Goal: Task Accomplishment & Management: Manage account settings

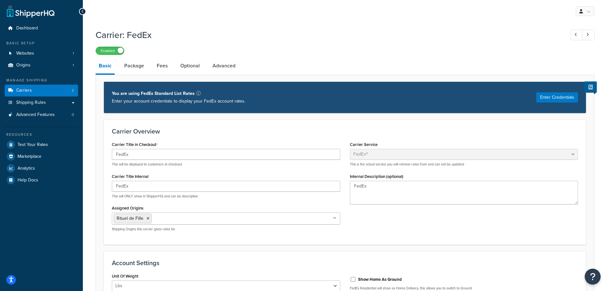
select select "fedEx"
select select "REGULAR_PICKUP"
select select "YOUR_PACKAGING"
click at [34, 103] on span "Shipping Rules" at bounding box center [31, 102] width 30 height 5
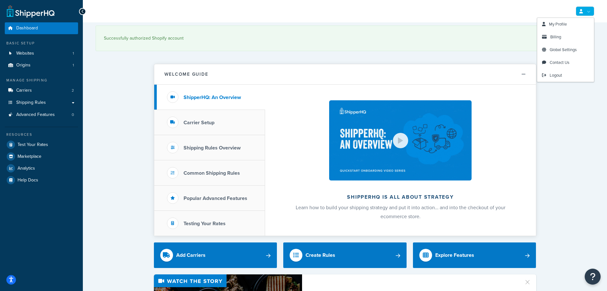
click at [592, 11] on link at bounding box center [585, 11] width 18 height 10
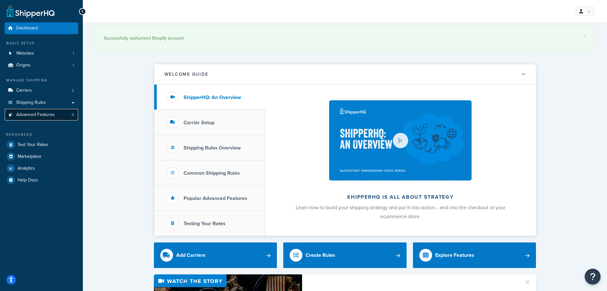
click at [54, 120] on link "Advanced Features 0" at bounding box center [41, 115] width 73 height 12
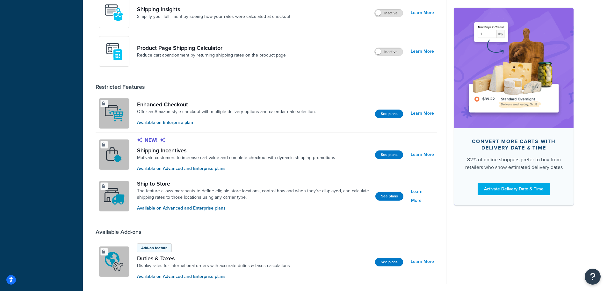
scroll to position [440, 0]
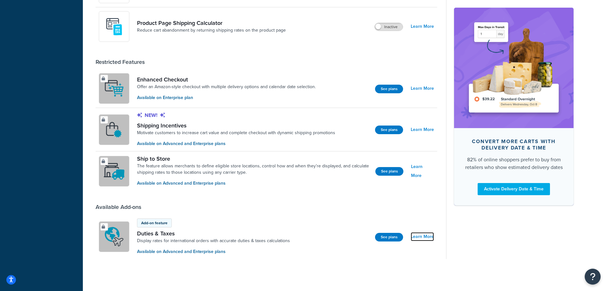
click at [430, 238] on link "Learn More" at bounding box center [422, 236] width 23 height 9
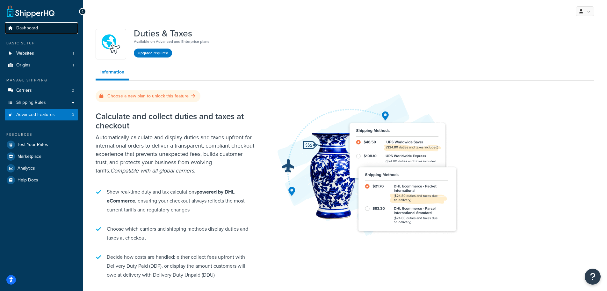
click at [36, 30] on span "Dashboard" at bounding box center [27, 28] width 22 height 5
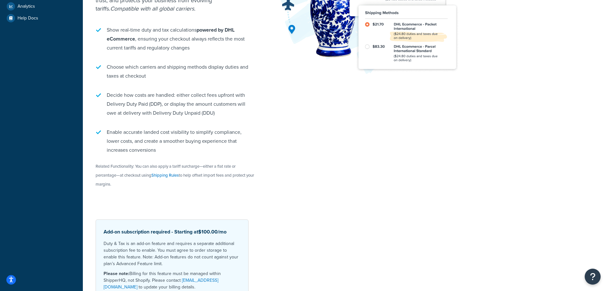
scroll to position [202, 0]
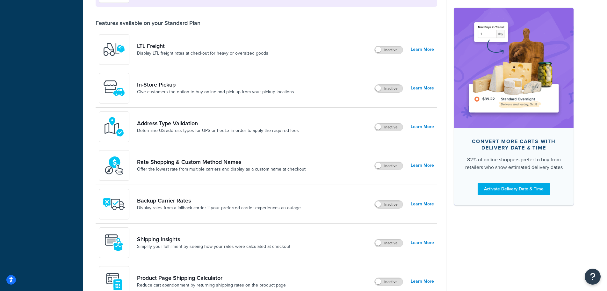
scroll to position [57, 0]
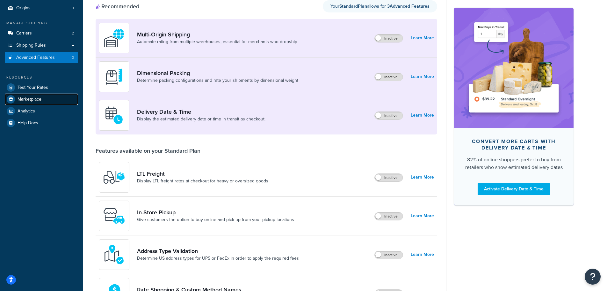
click at [26, 101] on span "Marketplace" at bounding box center [30, 99] width 24 height 5
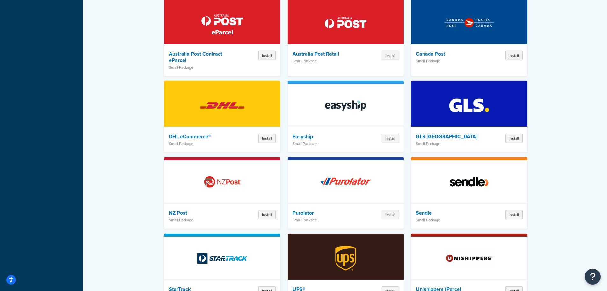
scroll to position [504, 0]
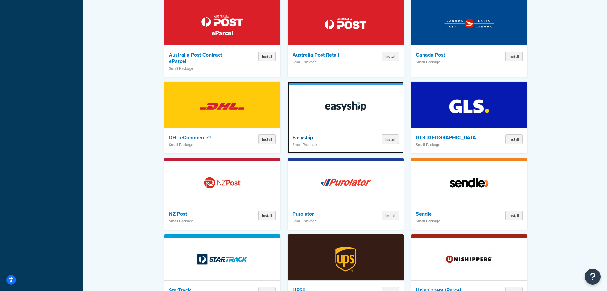
click at [333, 106] on img at bounding box center [346, 106] width 56 height 45
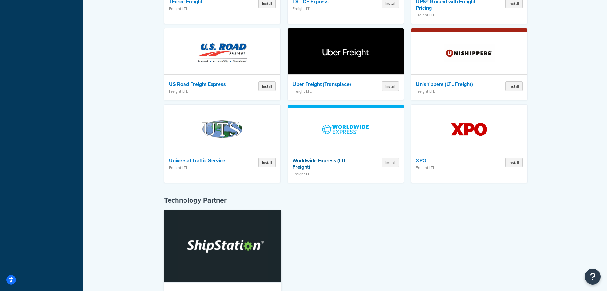
scroll to position [1851, 0]
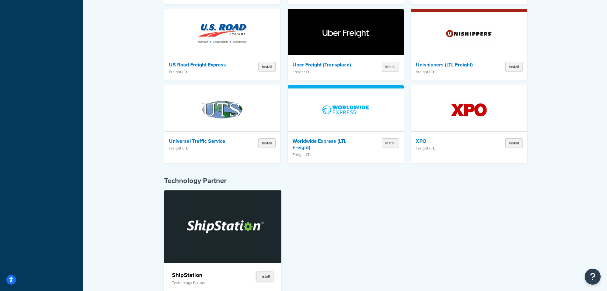
click at [263, 271] on button "Install" at bounding box center [264, 276] width 17 height 10
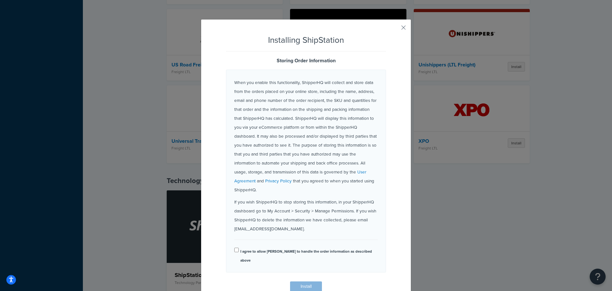
click at [298, 247] on label "I agree to allow ShipperHQ to handle the order information as described above" at bounding box center [308, 256] width 137 height 18
click at [239, 247] on input "I agree to allow ShipperHQ to handle the order information as described above" at bounding box center [236, 249] width 4 height 5
checkbox input "true"
click at [314, 281] on button "Install" at bounding box center [306, 286] width 32 height 10
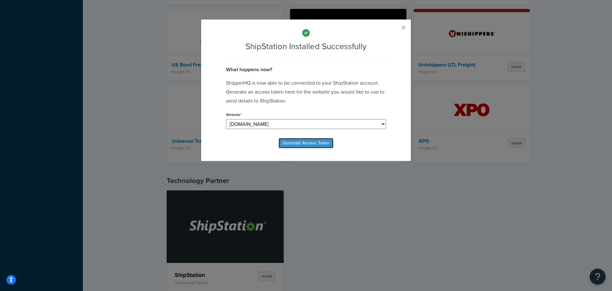
click at [310, 146] on button "Generate Access Token" at bounding box center [306, 143] width 55 height 10
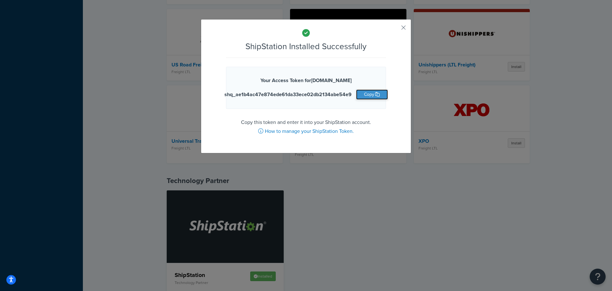
click at [362, 93] on button "Copy" at bounding box center [372, 94] width 32 height 10
click at [395, 29] on button "button" at bounding box center [395, 30] width 2 height 2
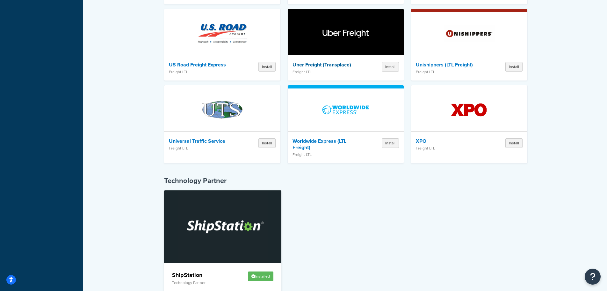
drag, startPoint x: 379, startPoint y: 220, endPoint x: 307, endPoint y: 66, distance: 170.6
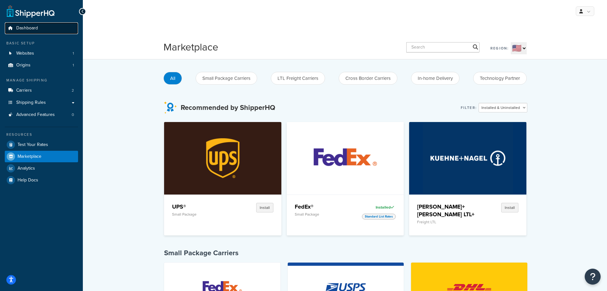
click at [54, 25] on link "Dashboard" at bounding box center [41, 28] width 73 height 12
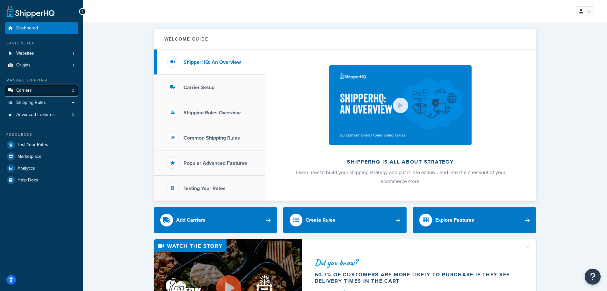
click at [37, 93] on link "Carriers 2" at bounding box center [41, 91] width 73 height 12
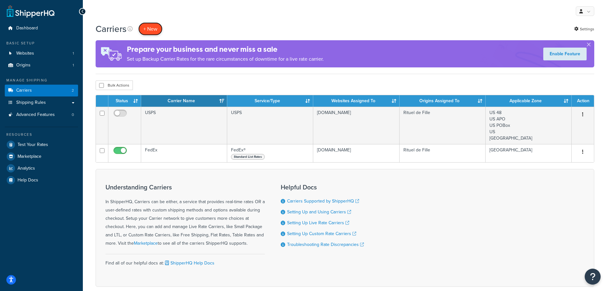
click at [152, 24] on button "+ New" at bounding box center [150, 28] width 24 height 13
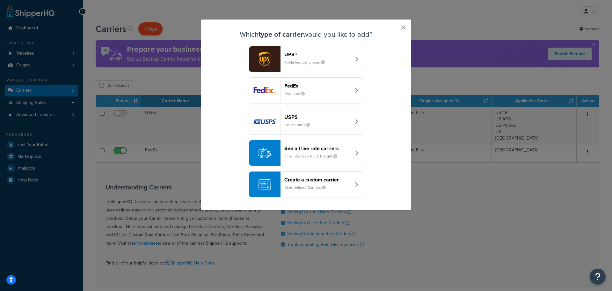
click at [152, 24] on div "Which type of carrier would you like to add? UPS® Published daily rates FedEx L…" at bounding box center [306, 145] width 612 height 291
click at [395, 29] on button "button" at bounding box center [395, 30] width 2 height 2
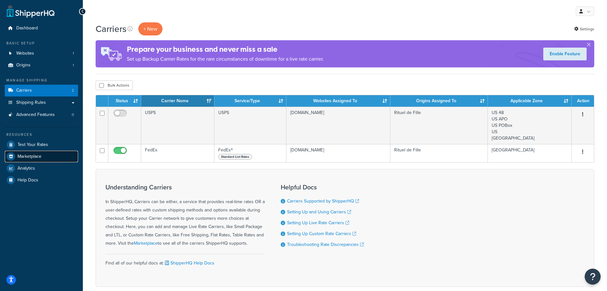
click at [35, 154] on span "Marketplace" at bounding box center [30, 156] width 24 height 5
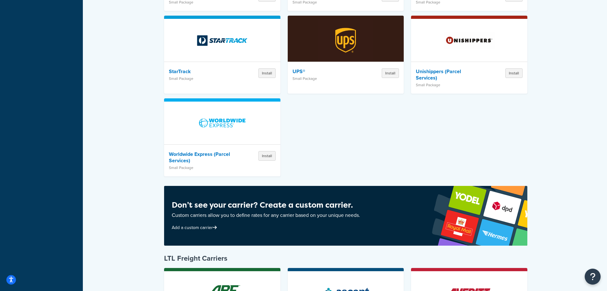
scroll to position [1851, 0]
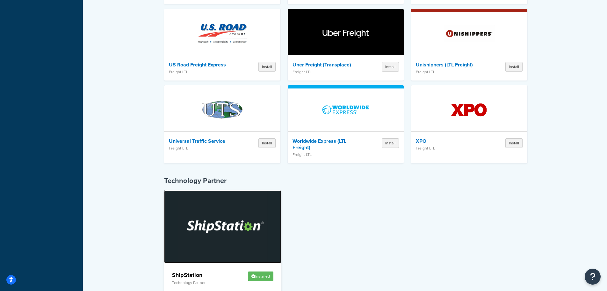
click at [231, 235] on img at bounding box center [223, 226] width 90 height 72
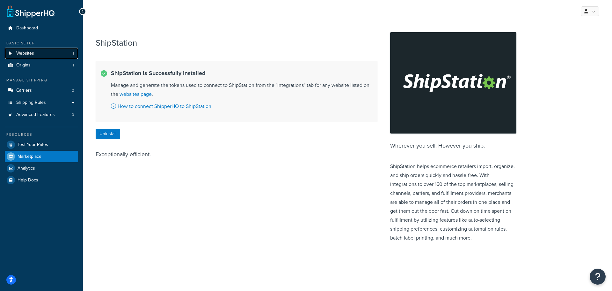
click at [26, 50] on link "Websites 1" at bounding box center [41, 54] width 73 height 12
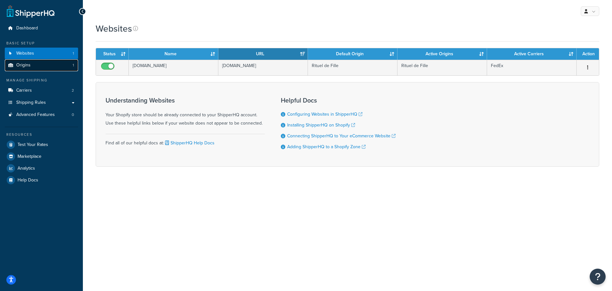
click at [31, 63] on link "Origins 1" at bounding box center [41, 65] width 73 height 12
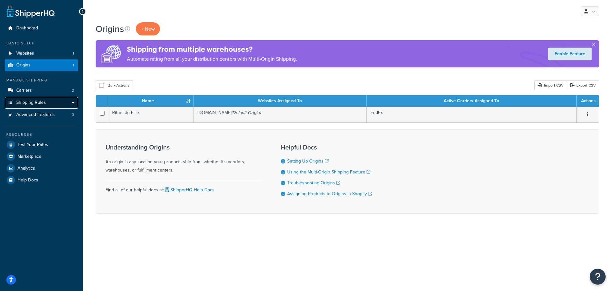
click at [33, 100] on span "Shipping Rules" at bounding box center [31, 102] width 30 height 5
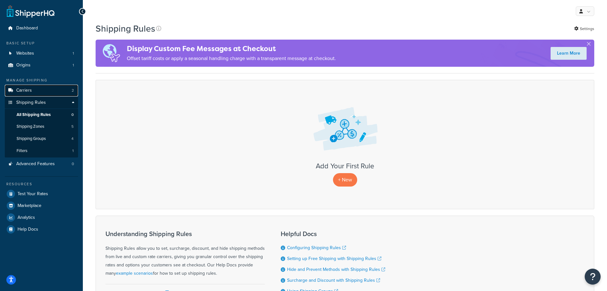
click at [33, 92] on link "Carriers 2" at bounding box center [41, 91] width 73 height 12
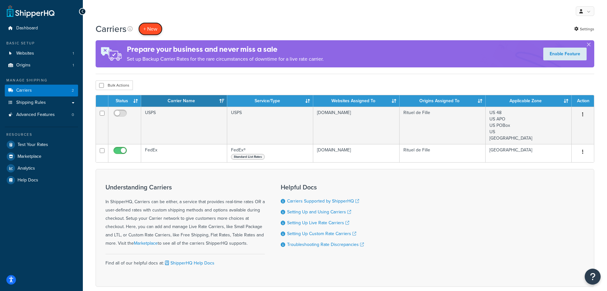
click at [153, 27] on button "+ New" at bounding box center [150, 28] width 24 height 13
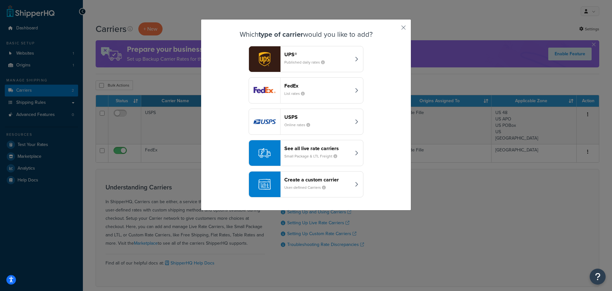
click at [324, 185] on small "User-defined Carriers" at bounding box center [307, 187] width 47 height 6
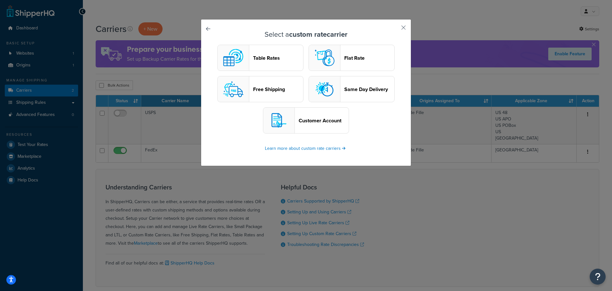
click at [217, 31] on link at bounding box center [217, 31] width 0 height 0
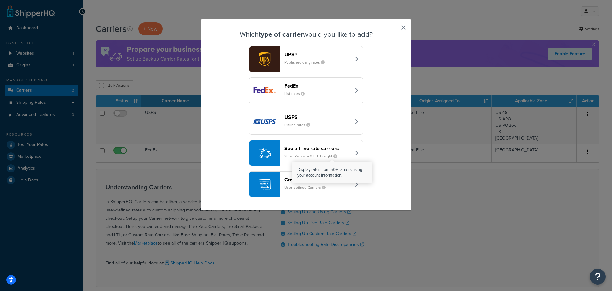
click at [334, 156] on icon "button" at bounding box center [336, 156] width 4 height 4
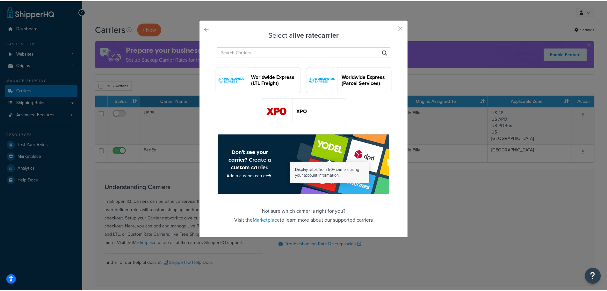
scroll to position [1843, 0]
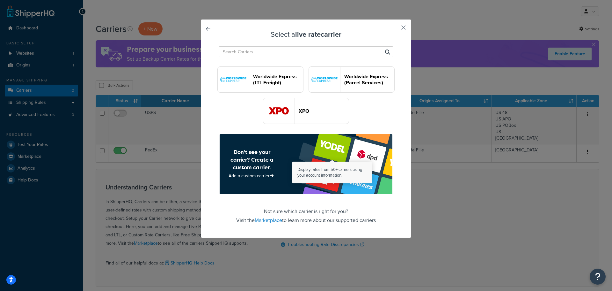
drag, startPoint x: 402, startPoint y: 25, endPoint x: 374, endPoint y: 39, distance: 31.4
click at [395, 29] on button "button" at bounding box center [395, 30] width 2 height 2
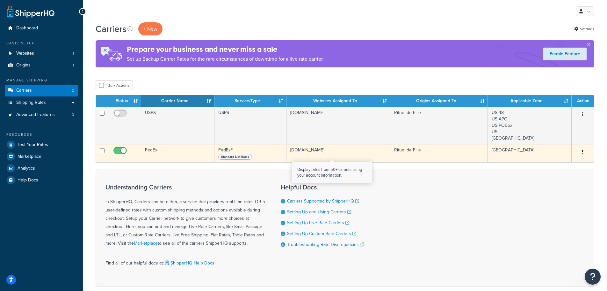
click at [117, 151] on input "checkbox" at bounding box center [121, 152] width 18 height 8
checkbox input "false"
